Goal: Task Accomplishment & Management: Manage account settings

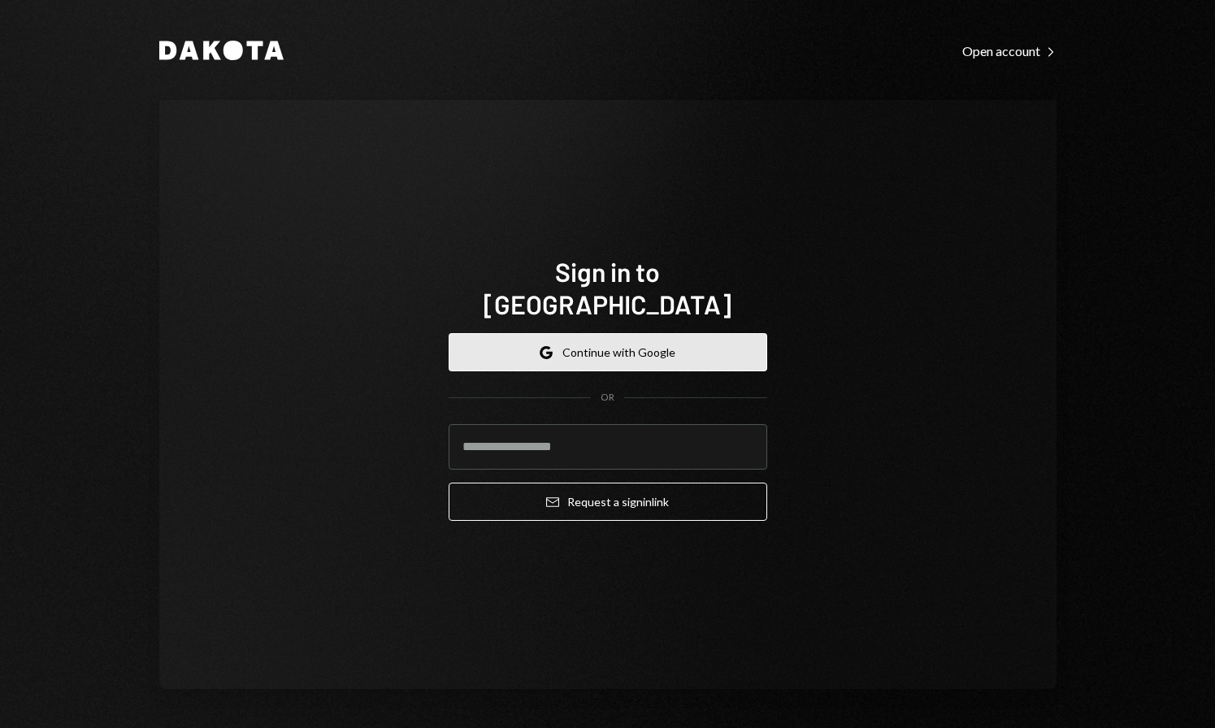
click at [650, 333] on button "Google Continue with Google" at bounding box center [608, 352] width 319 height 38
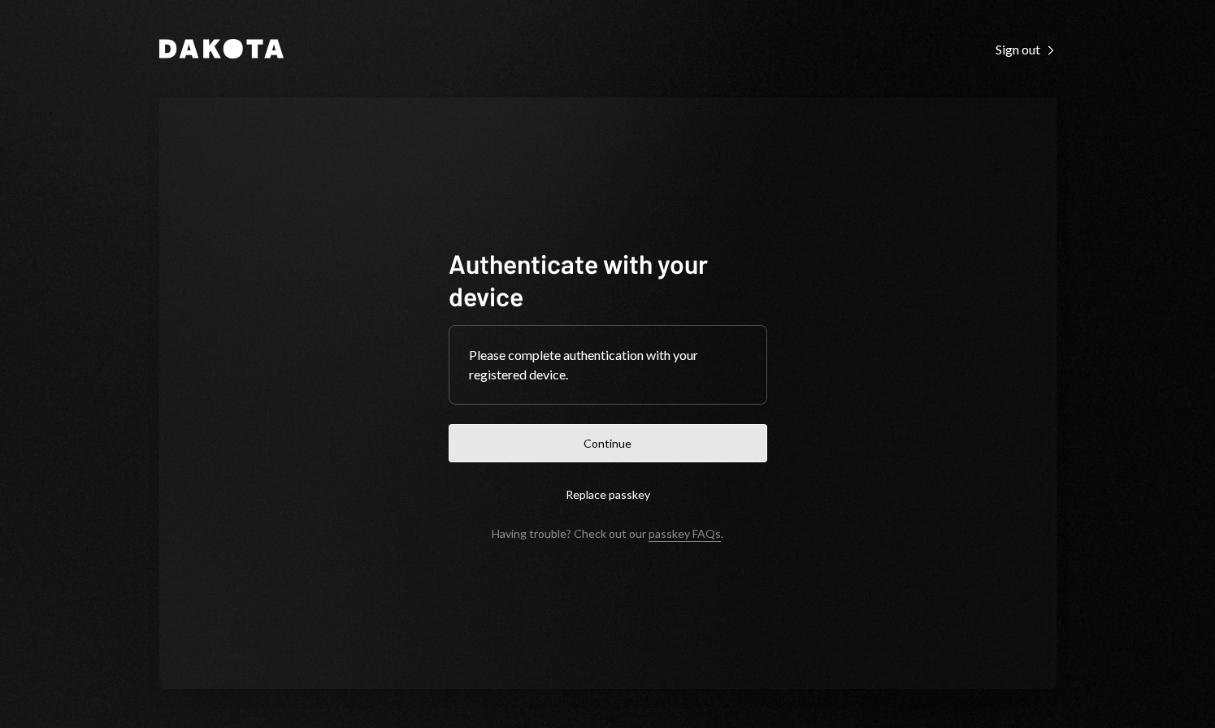
click at [635, 453] on button "Continue" at bounding box center [608, 443] width 319 height 38
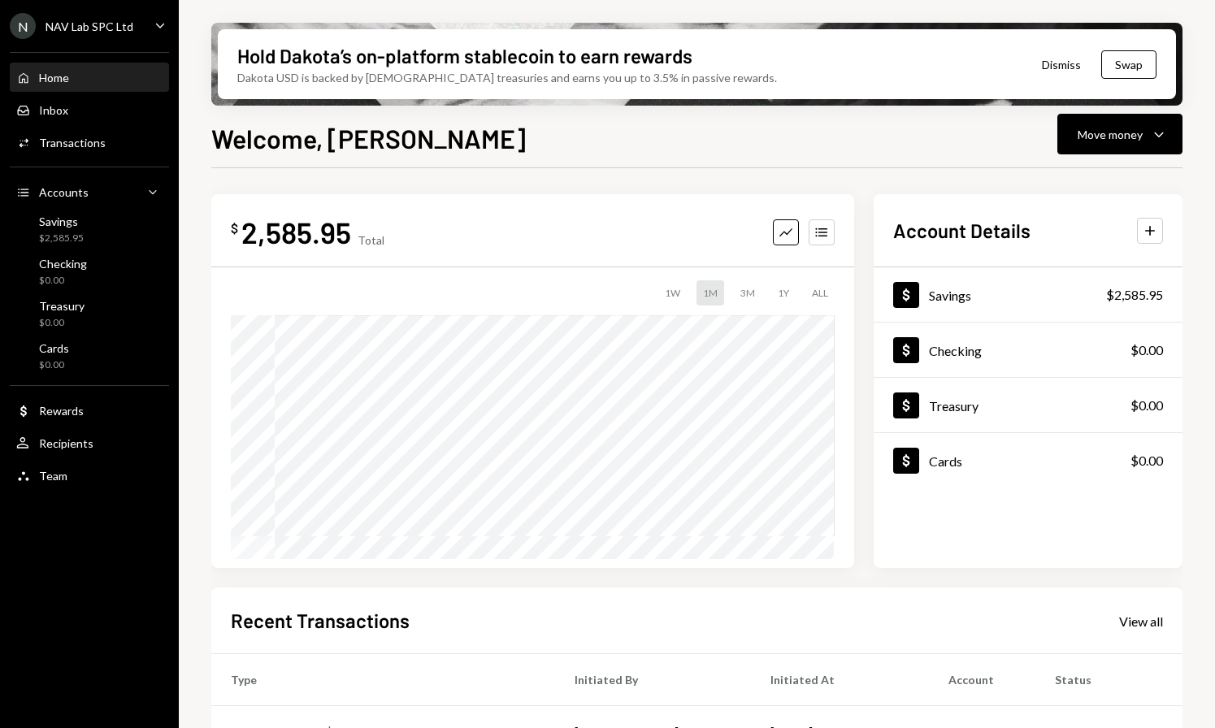
click at [161, 24] on icon "Caret Down" at bounding box center [160, 25] width 18 height 18
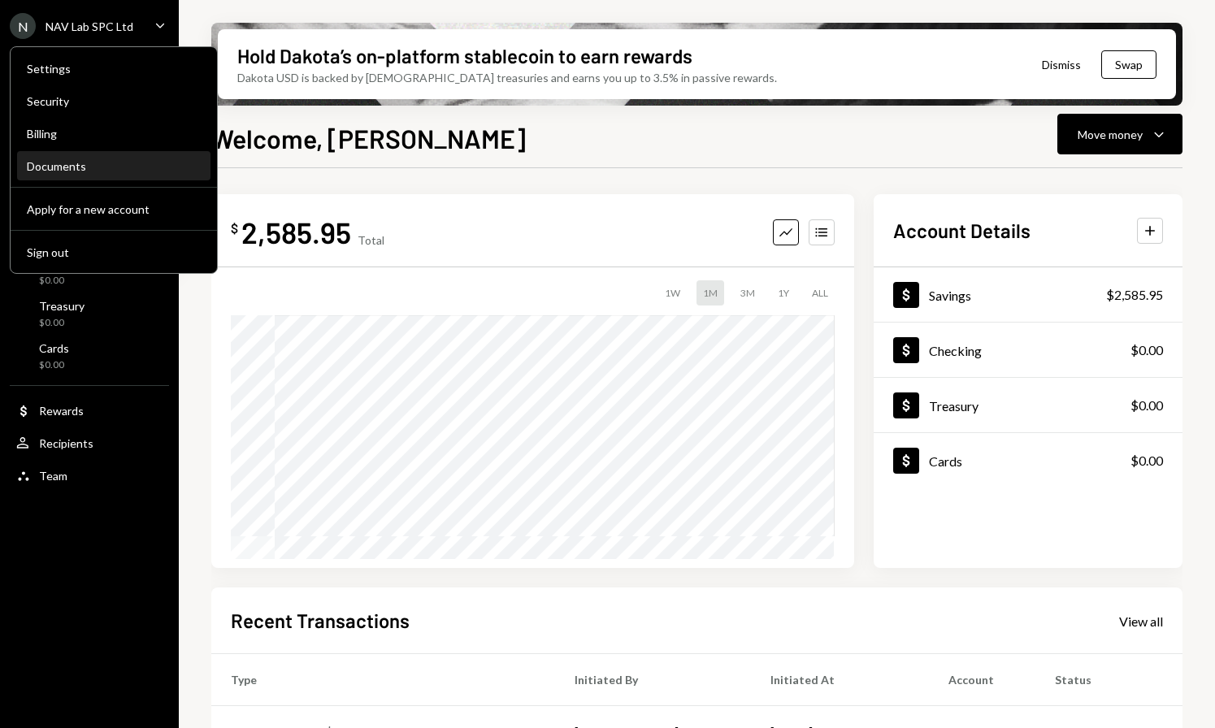
click at [120, 163] on div "Documents" at bounding box center [114, 166] width 174 height 14
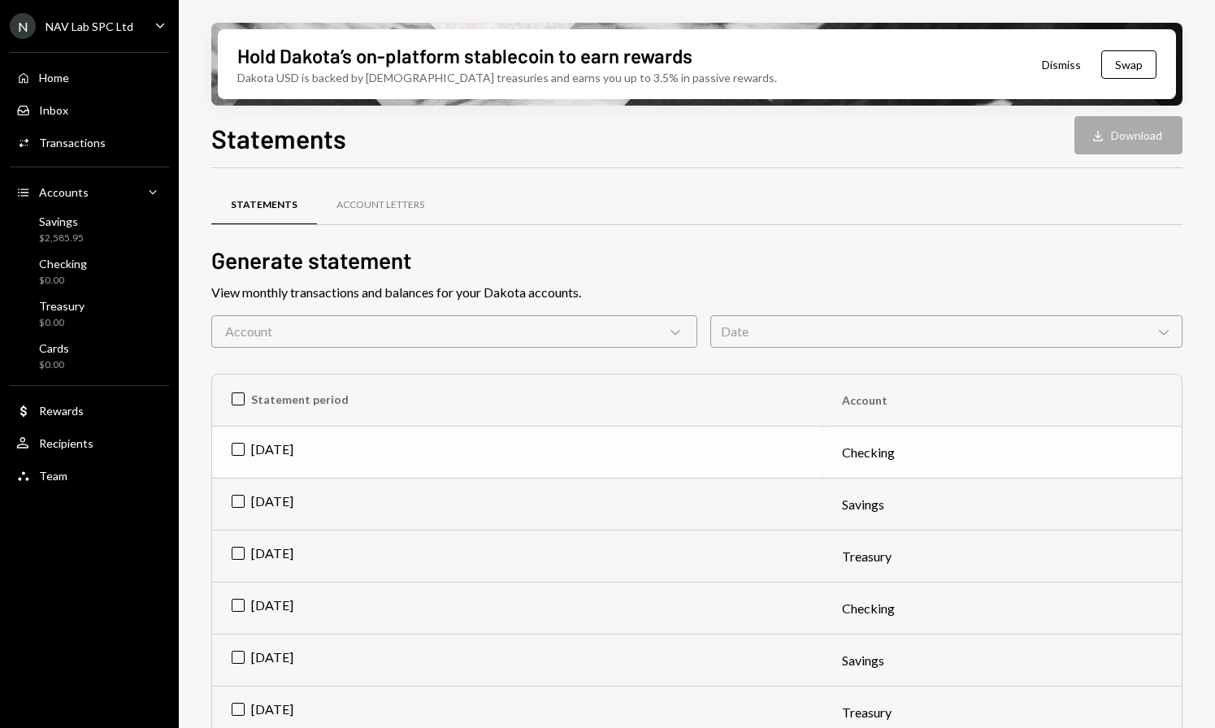
drag, startPoint x: 240, startPoint y: 447, endPoint x: 265, endPoint y: 447, distance: 25.2
click at [240, 447] on td "[DATE]" at bounding box center [517, 453] width 611 height 52
click at [1157, 145] on button "Download Download" at bounding box center [1129, 135] width 108 height 38
